Goal: Book appointment/travel/reservation

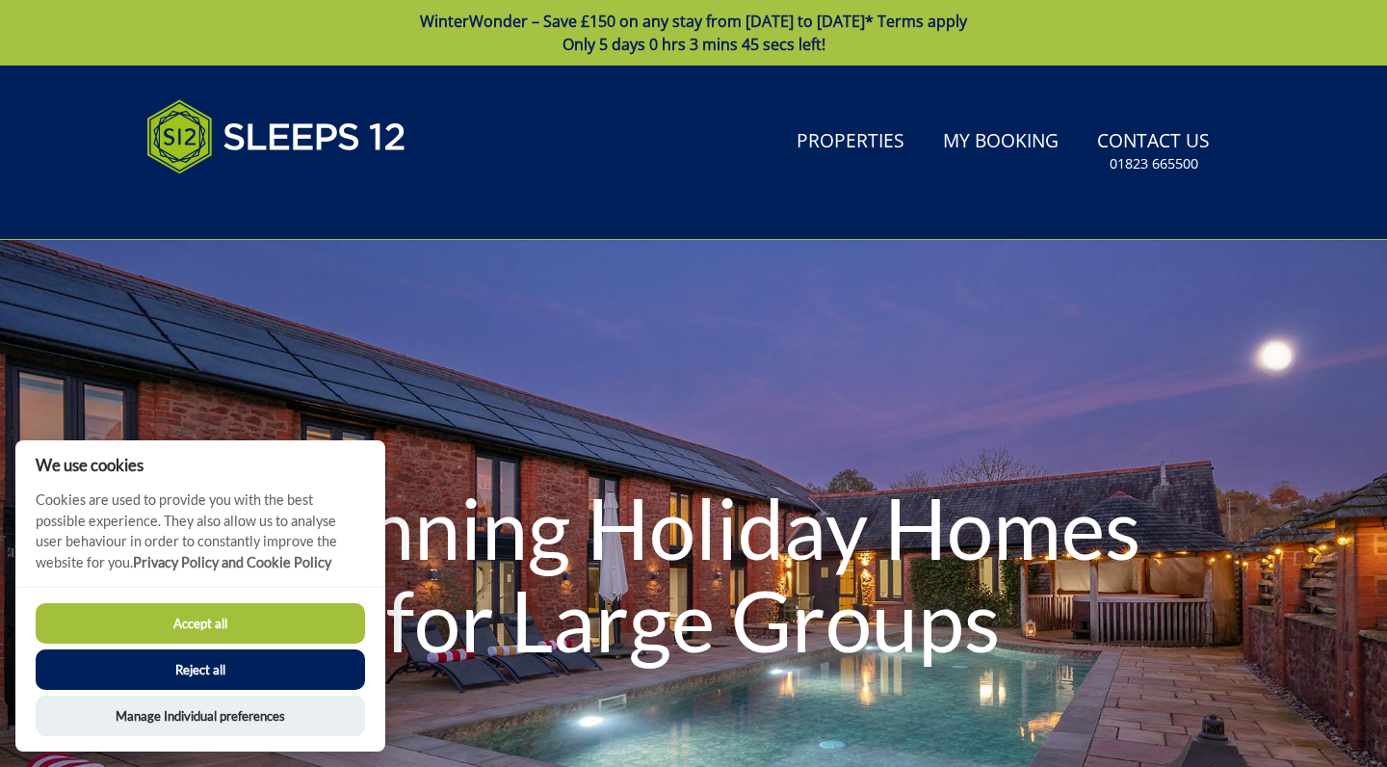
click at [237, 626] on button "Accept all" at bounding box center [200, 623] width 329 height 40
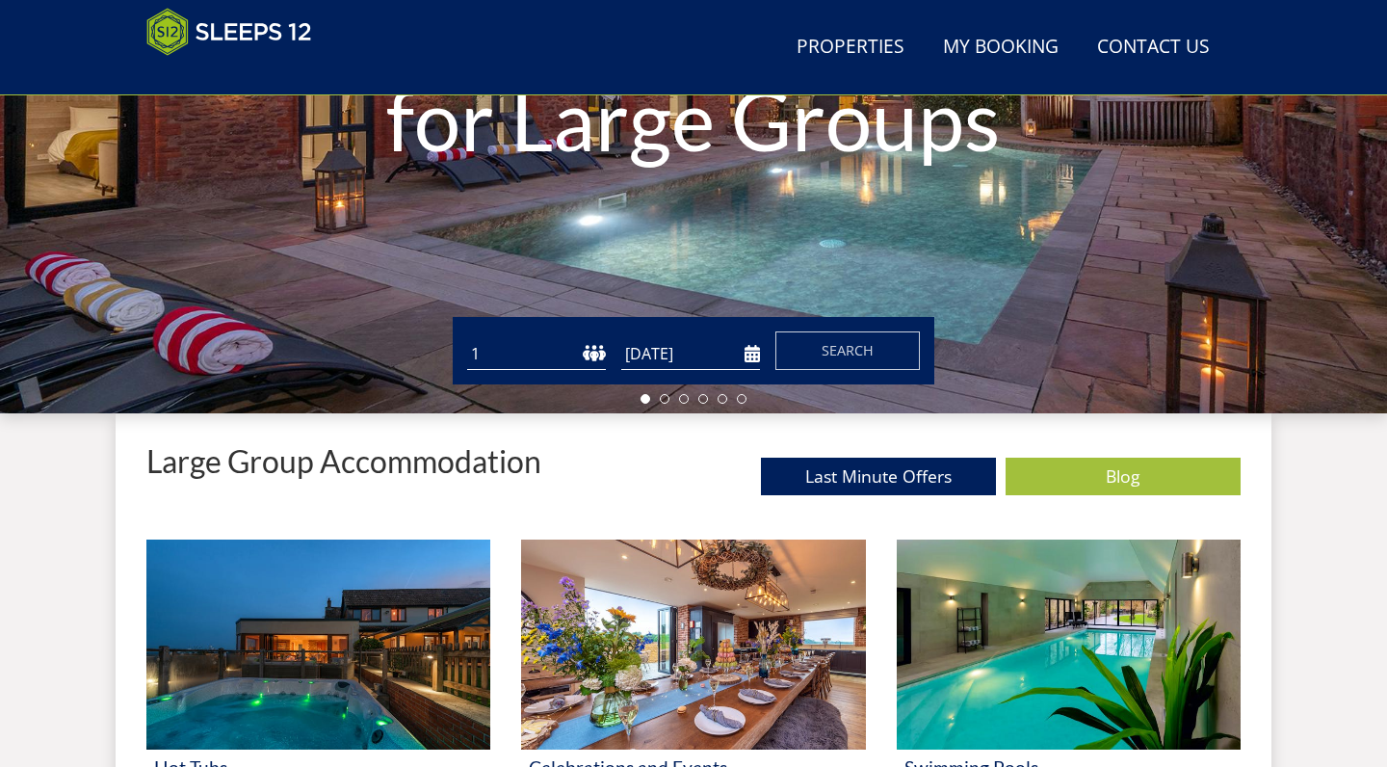
scroll to position [430, 0]
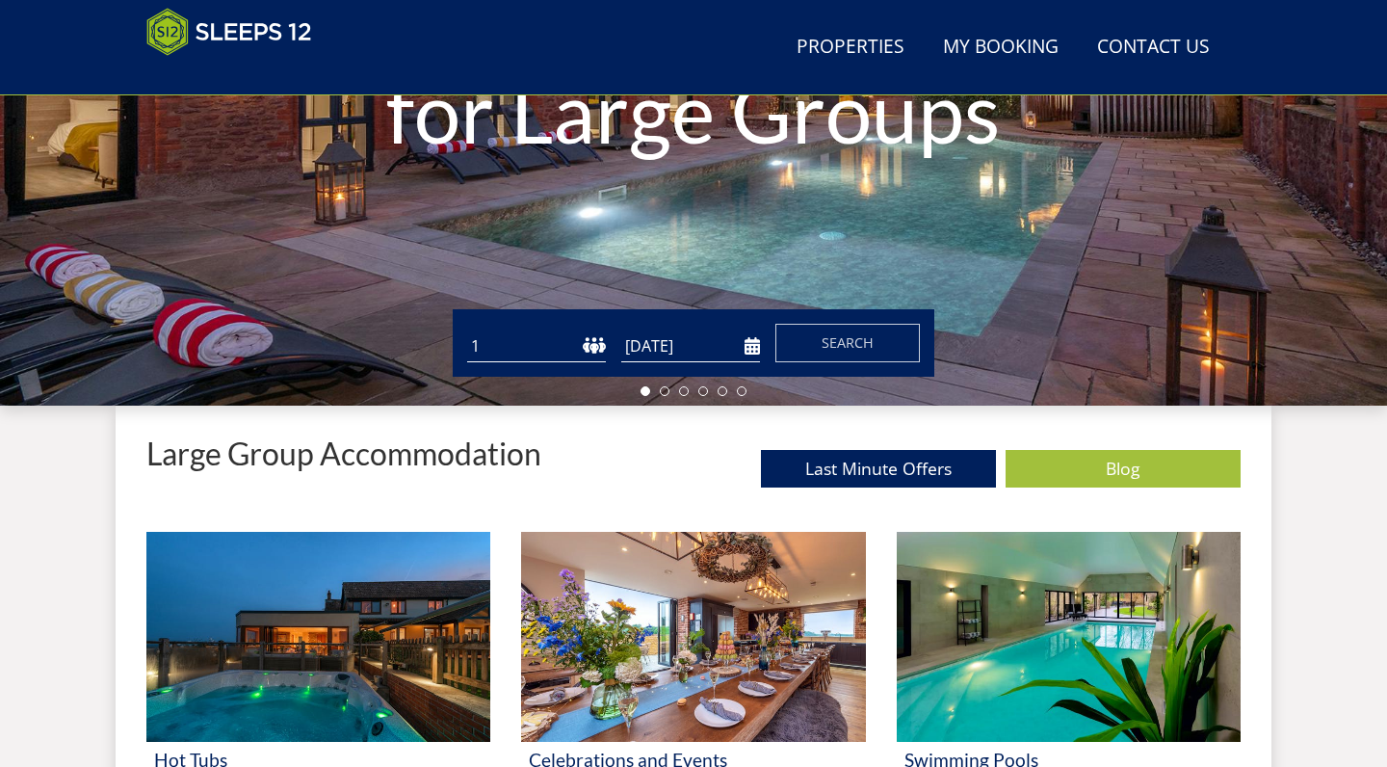
select select "11"
click at [762, 339] on form "Guests 1 2 3 4 5 6 7 8 9 10 11 12 13 14 15 16 17 18 19 20 21 22 23 24 25 26 27 …" at bounding box center [693, 343] width 453 height 39
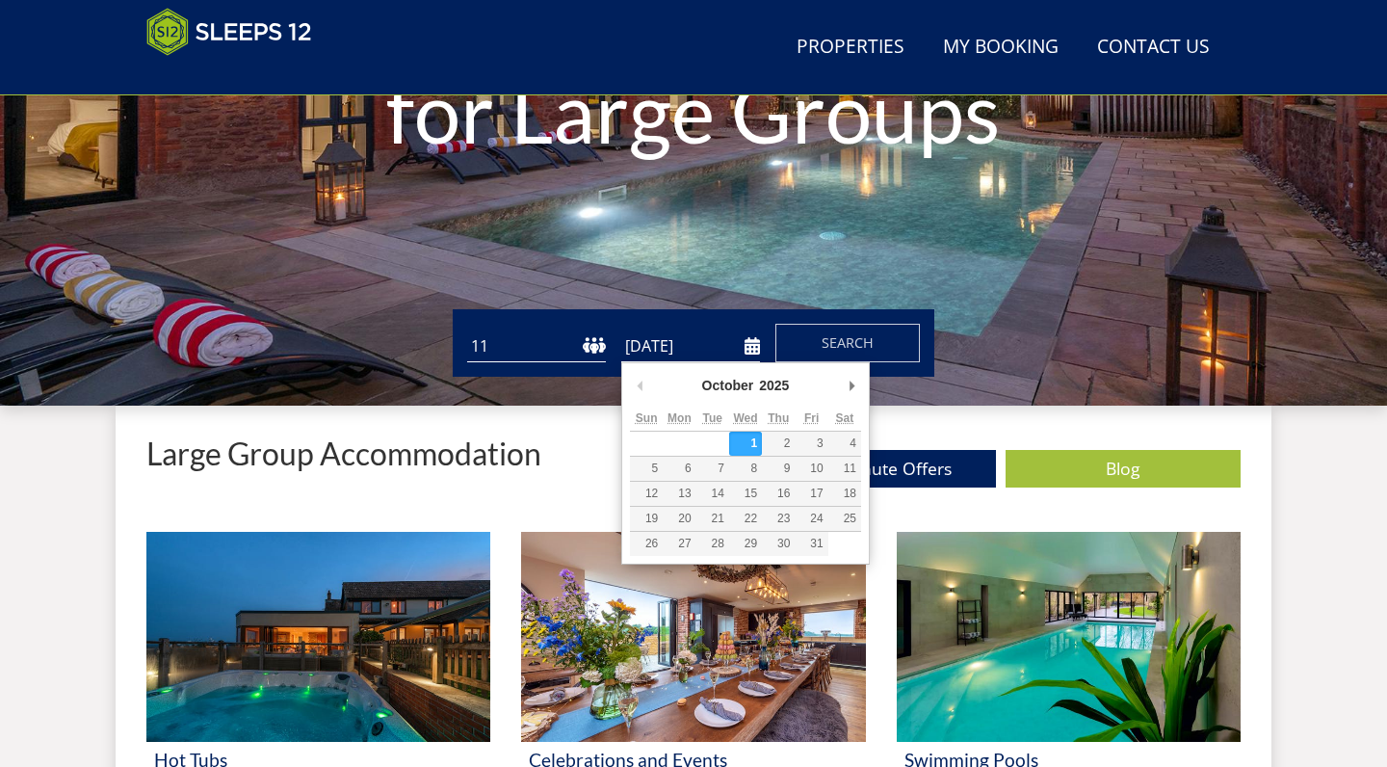
click at [755, 342] on input "[DATE]" at bounding box center [690, 346] width 139 height 32
type input "[DATE]"
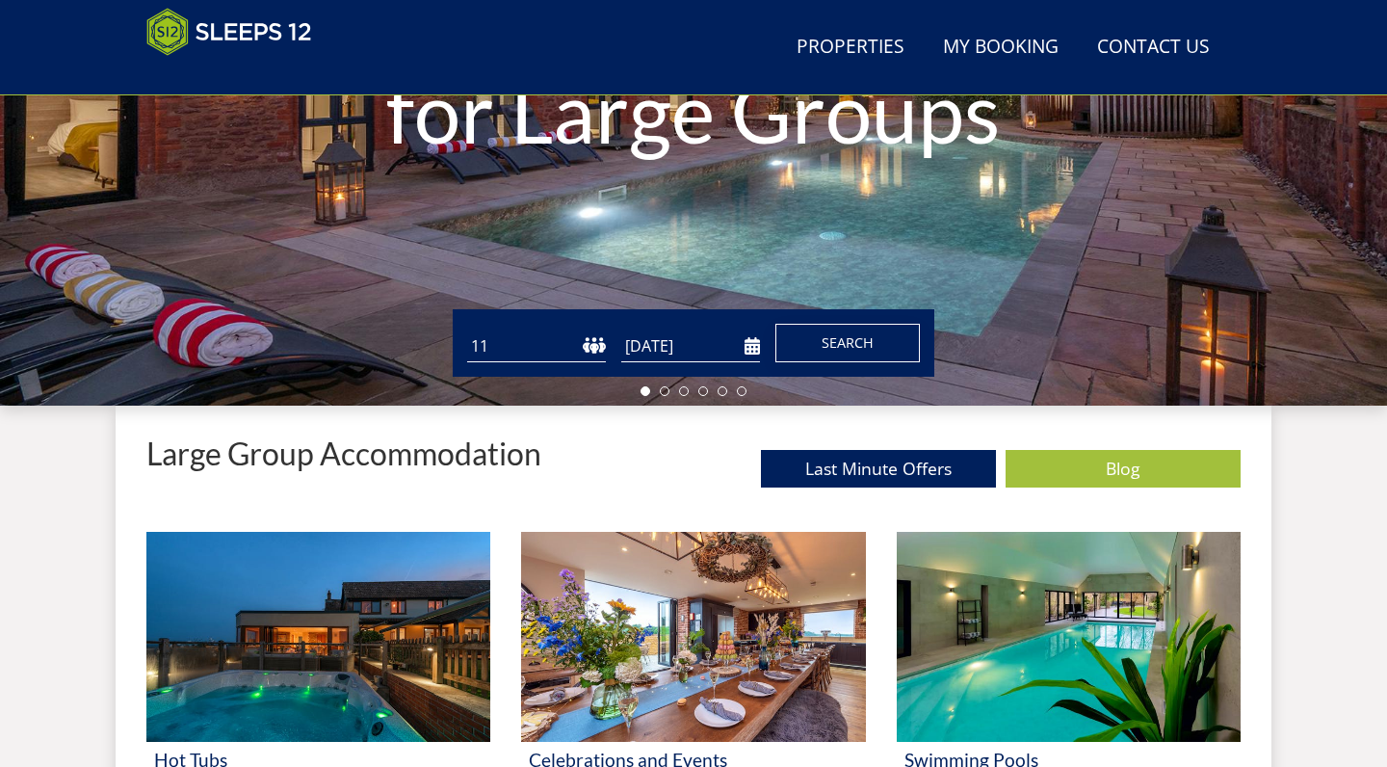
click at [850, 359] on button "Search" at bounding box center [847, 343] width 144 height 39
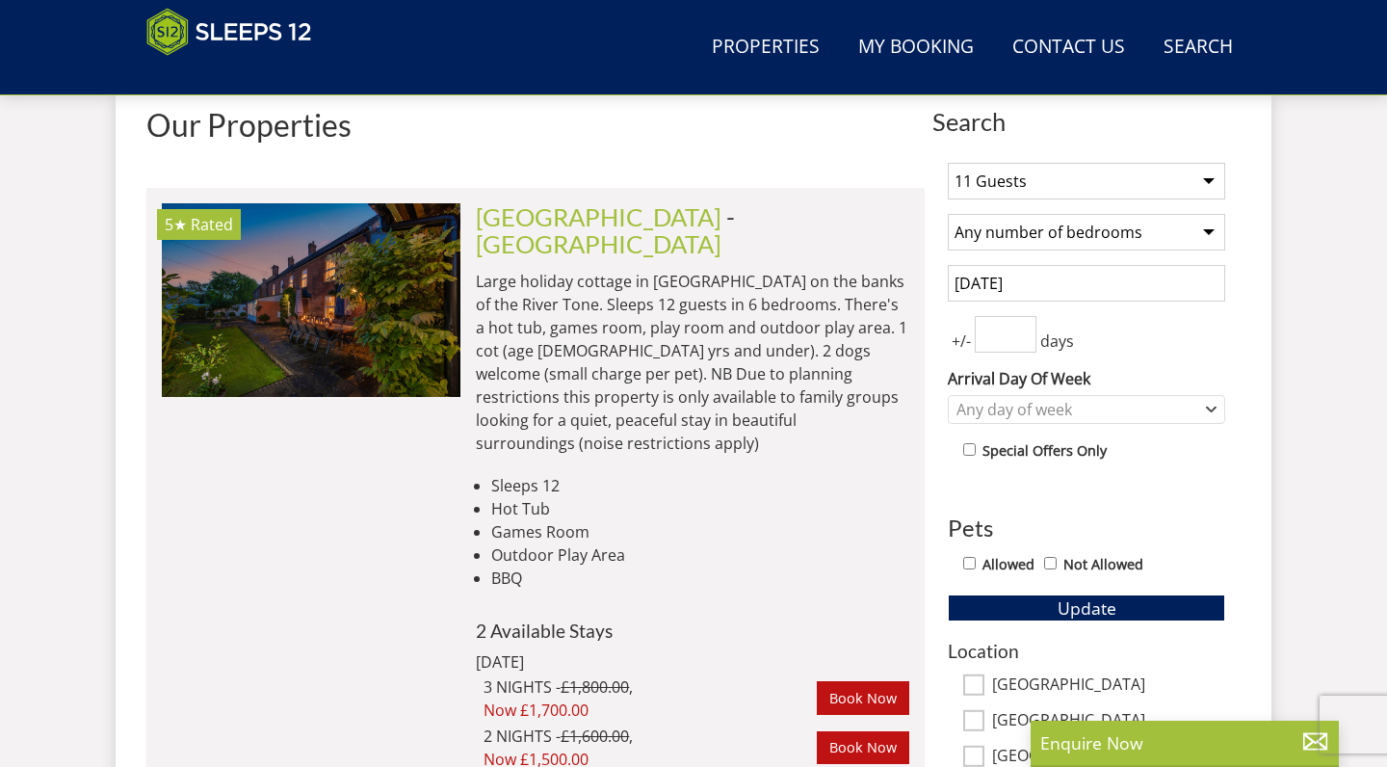
scroll to position [759, 0]
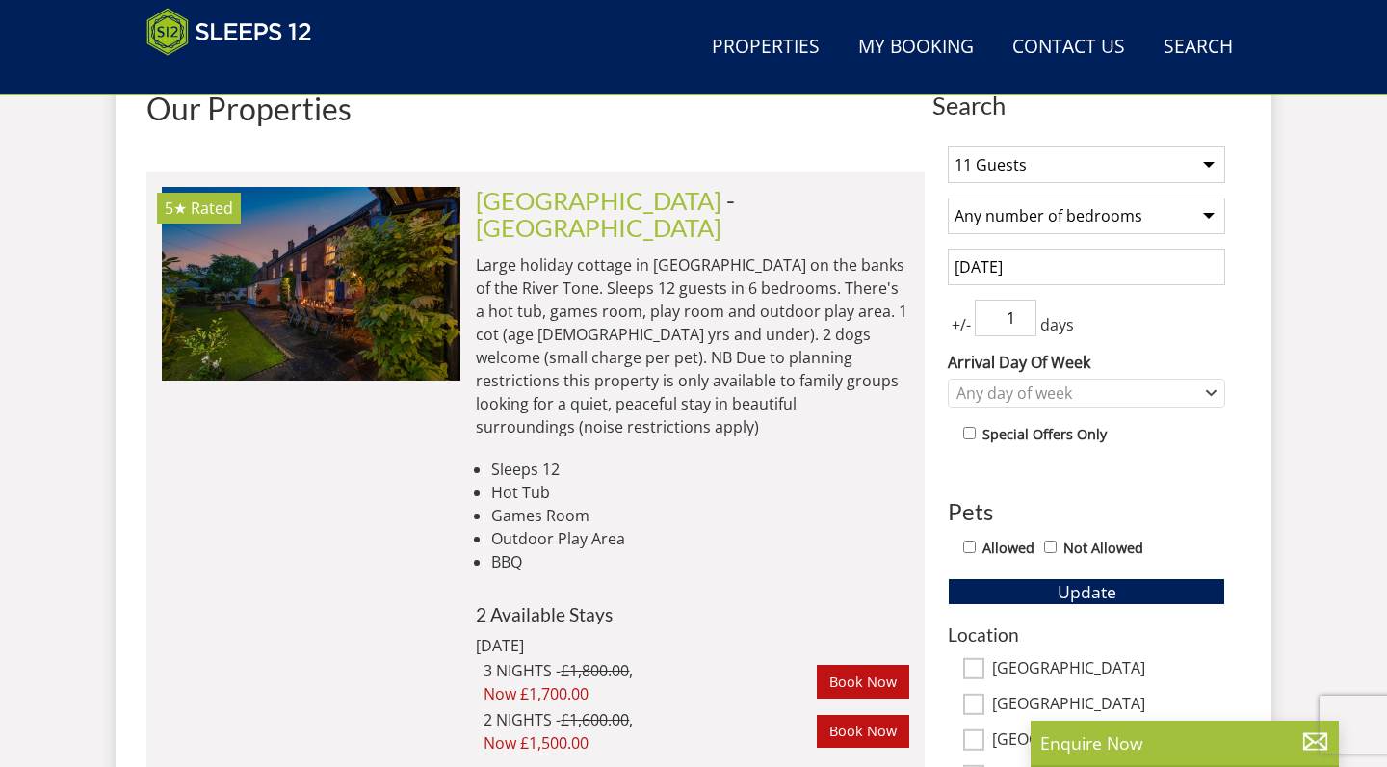
click at [1020, 316] on input "1" at bounding box center [1006, 318] width 62 height 37
click at [1020, 316] on input "2" at bounding box center [1006, 318] width 62 height 37
click at [1020, 316] on input "3" at bounding box center [1006, 318] width 62 height 37
type input "4"
click at [1020, 316] on input "4" at bounding box center [1006, 318] width 62 height 37
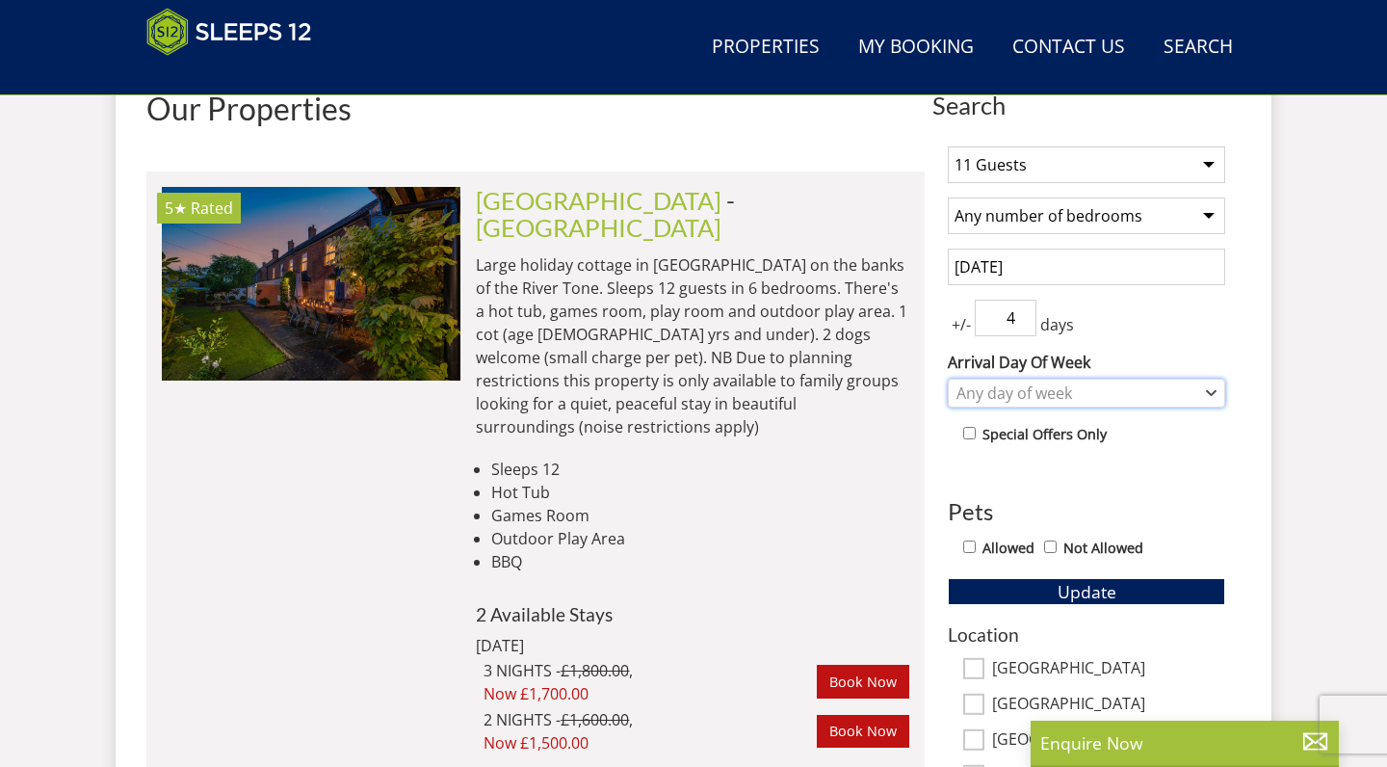
click at [1041, 397] on div "Any day of week" at bounding box center [1076, 392] width 249 height 21
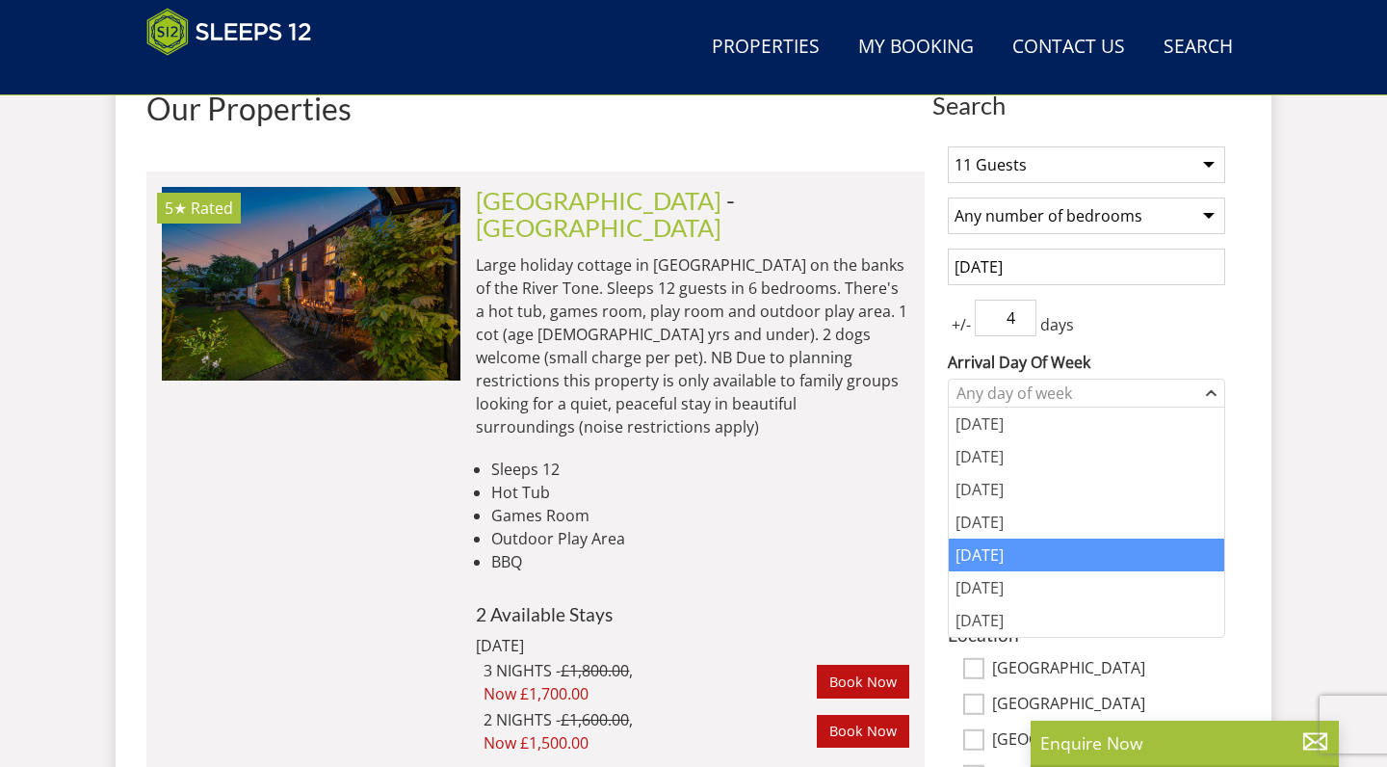
click at [1010, 565] on div "[DATE]" at bounding box center [1086, 554] width 275 height 33
click at [911, 475] on li "5★ Rated [GEOGRAPHIC_DATA] Check Availability More Info [GEOGRAPHIC_DATA] - [GE…" at bounding box center [535, 470] width 778 height 599
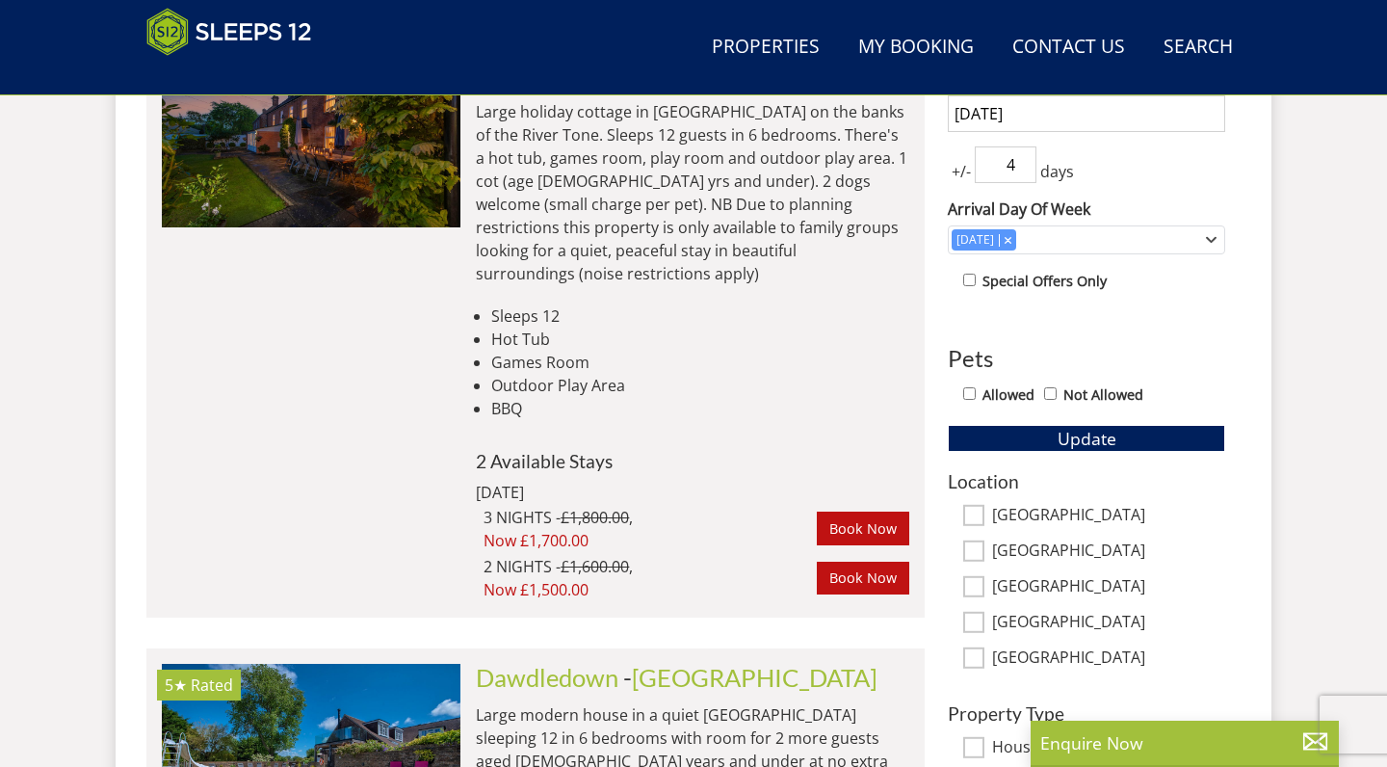
scroll to position [919, 0]
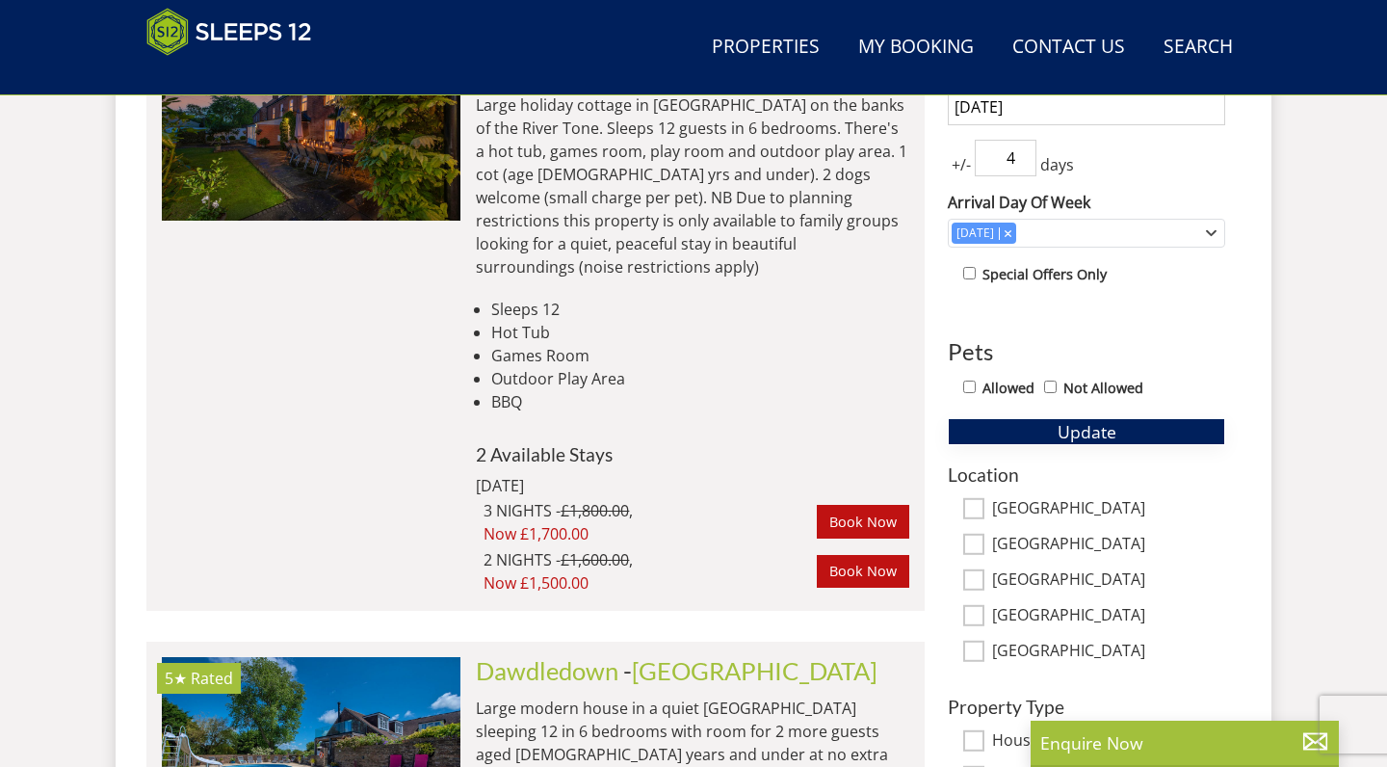
click at [1052, 431] on button "Update" at bounding box center [1086, 431] width 277 height 27
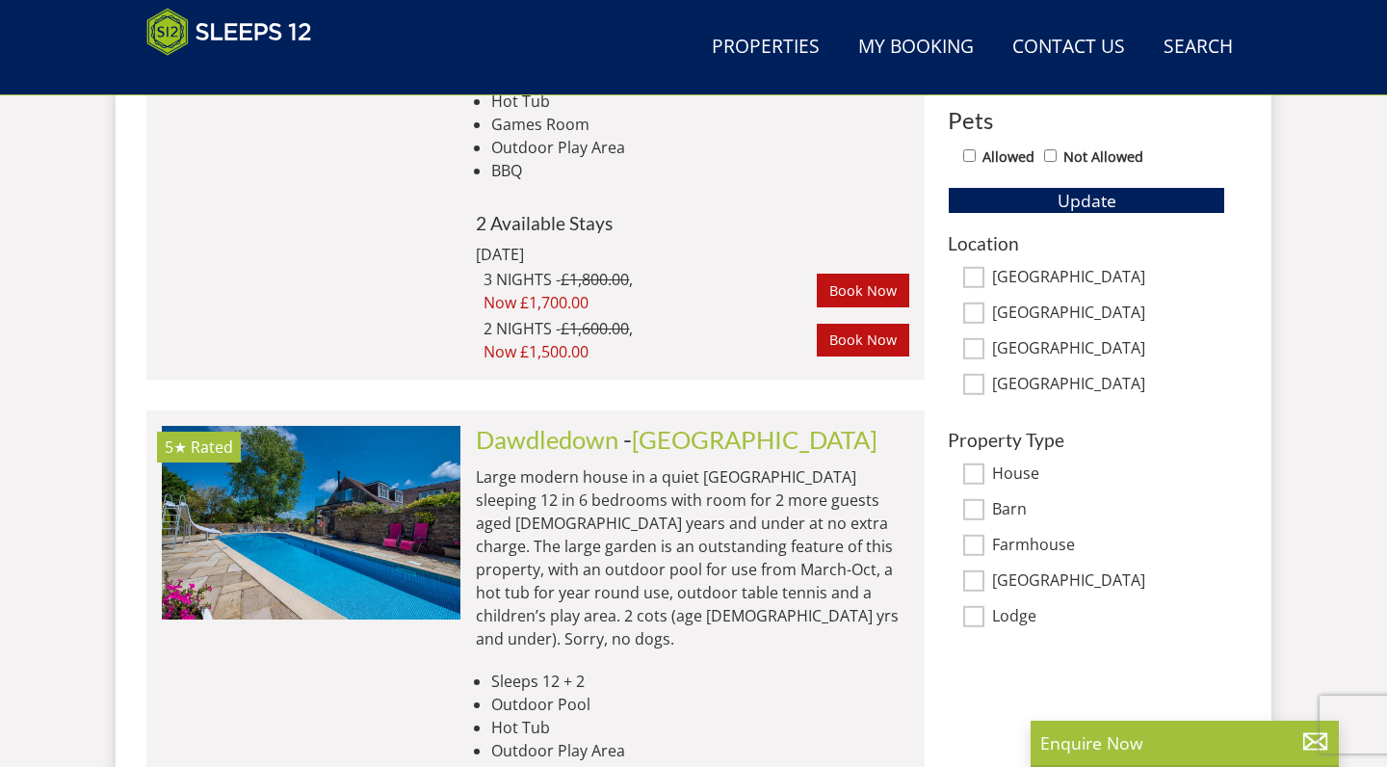
scroll to position [1155, 0]
